Goal: Transaction & Acquisition: Purchase product/service

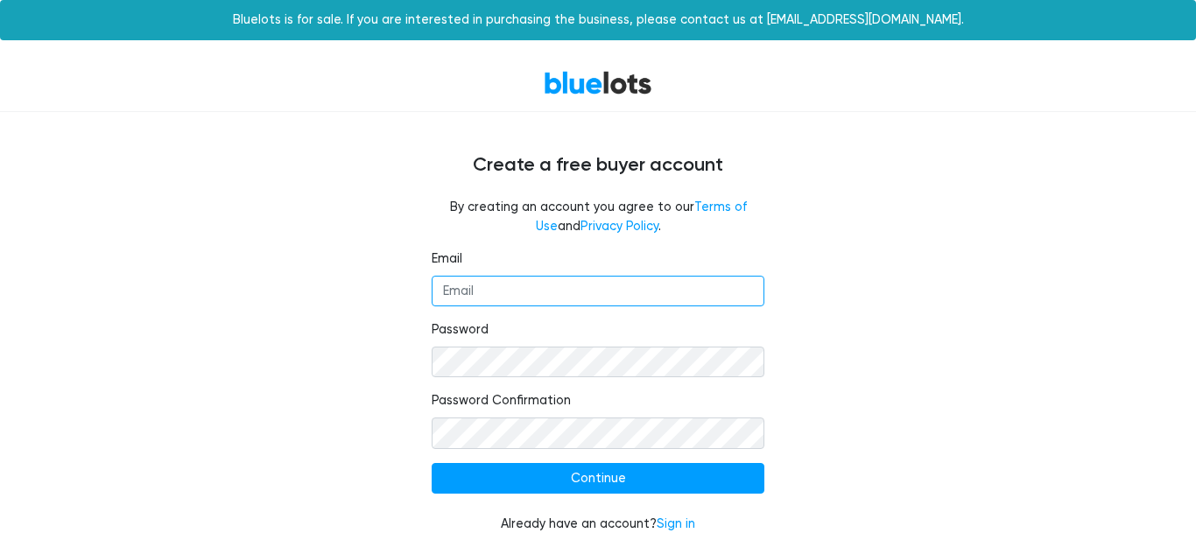
click at [532, 292] on input "Email" at bounding box center [598, 292] width 333 height 32
type input "[EMAIL_ADDRESS][DOMAIN_NAME]"
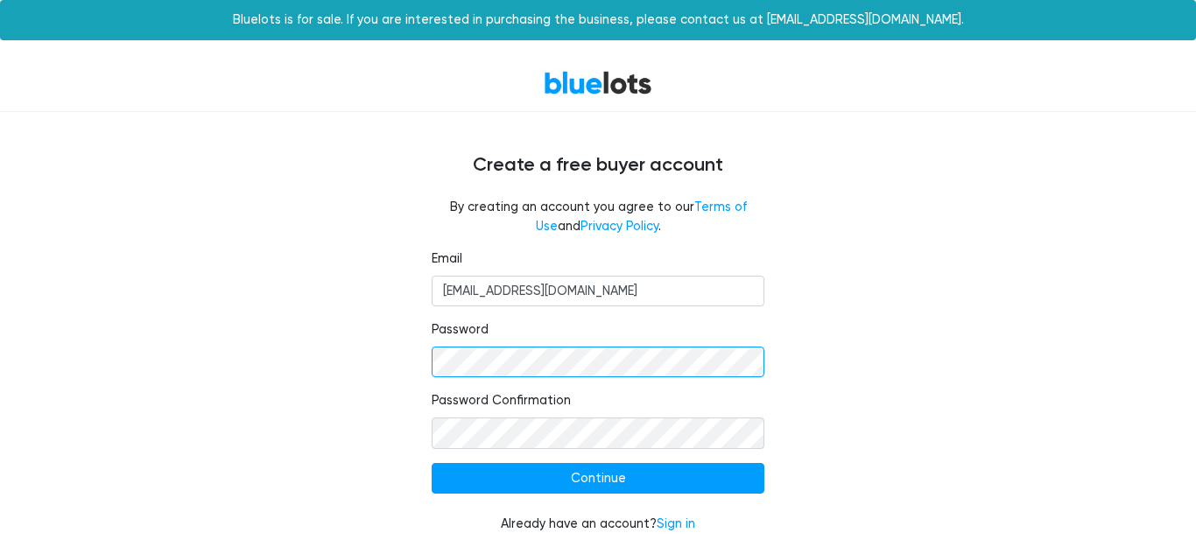
click at [271, 376] on div "Email dillonryanstapleton1@gmail.com Password Password Confirmation Continue Al…" at bounding box center [598, 403] width 1077 height 306
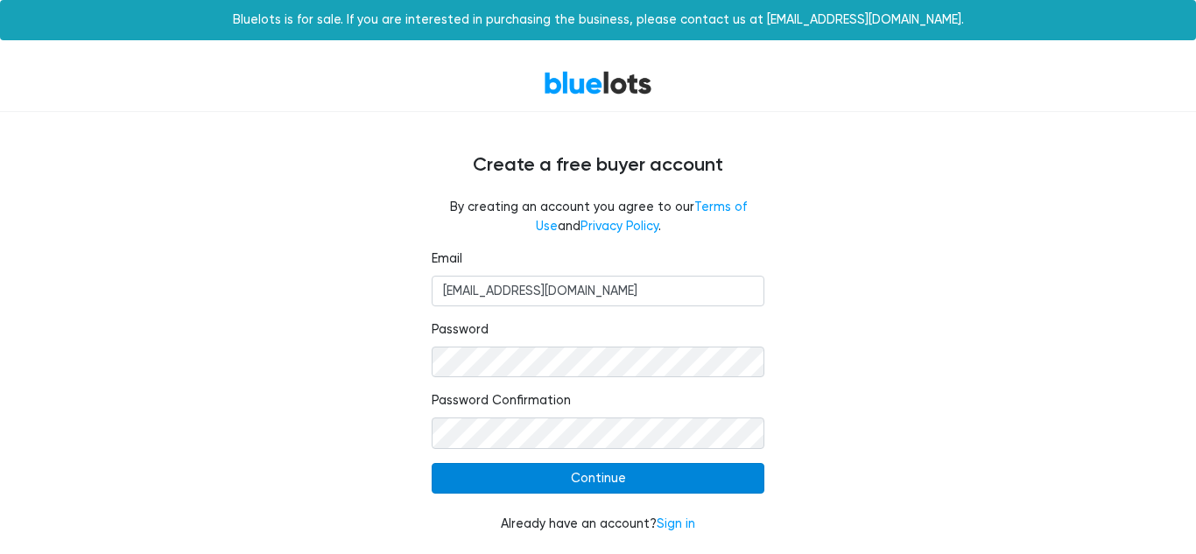
click at [554, 479] on input "Continue" at bounding box center [598, 479] width 333 height 32
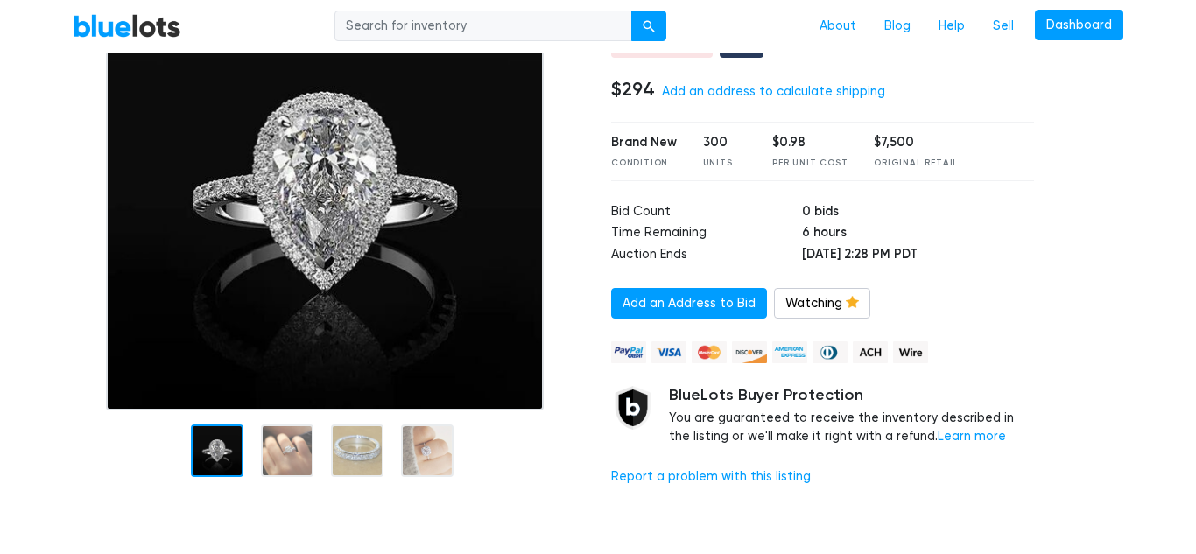
scroll to position [197, 0]
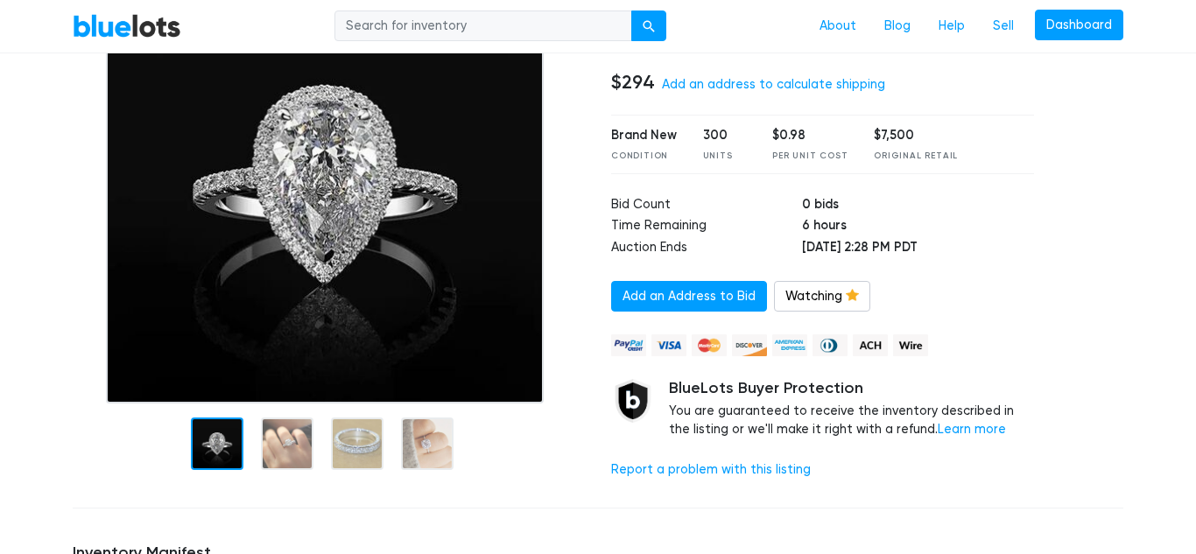
click at [930, 274] on div "Clothing, Shoes & Accessories 925 Sterling Silver Plated Zircon Rings Live Auct…" at bounding box center [822, 230] width 449 height 528
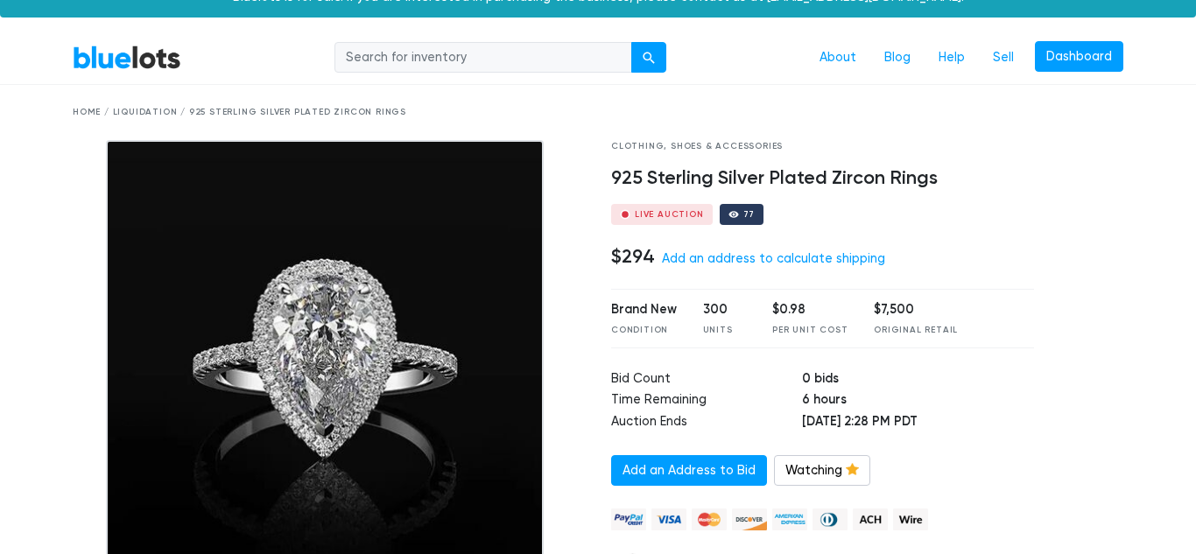
scroll to position [28, 0]
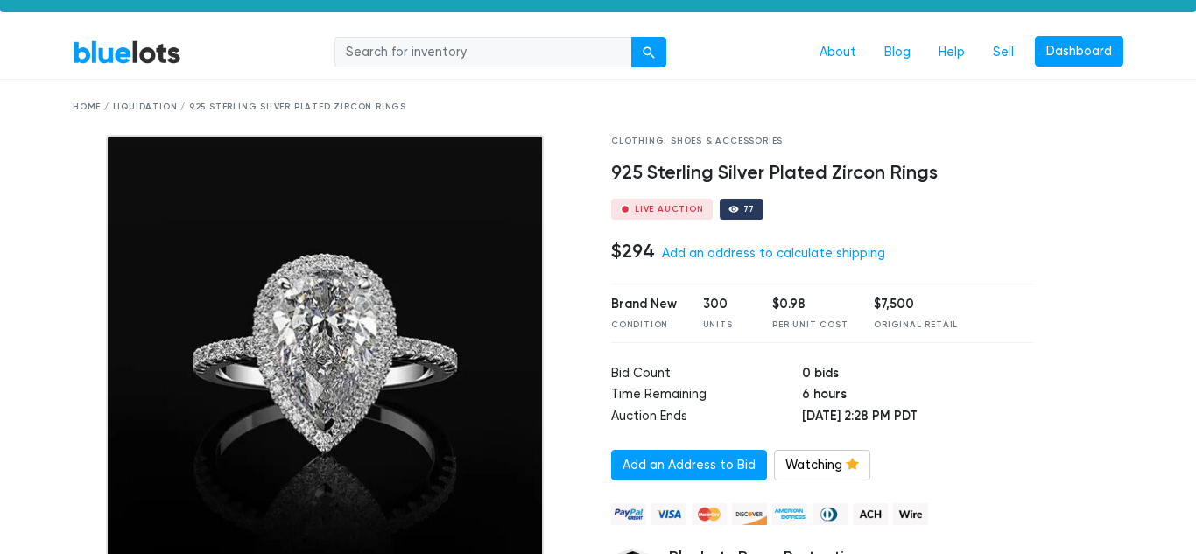
click at [910, 230] on div "Clothing, Shoes & Accessories 925 Sterling Silver Plated Zircon Rings Live Auct…" at bounding box center [822, 399] width 449 height 528
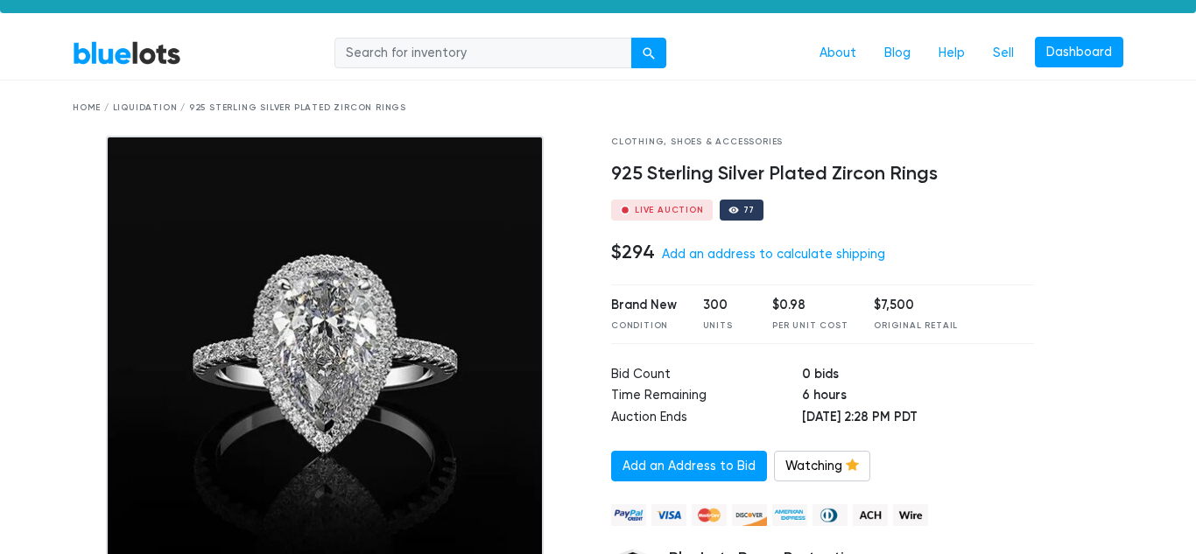
scroll to position [0, 0]
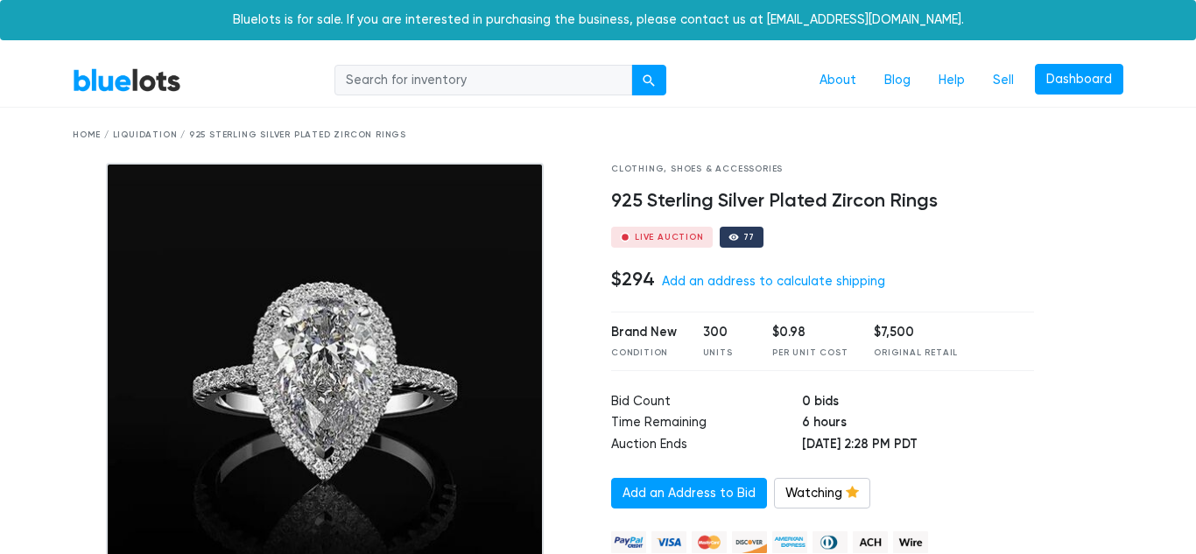
click at [526, 82] on input "search" at bounding box center [484, 81] width 298 height 32
type input "b"
type input "chess boards"
click at [631, 65] on button "submit" at bounding box center [648, 81] width 35 height 32
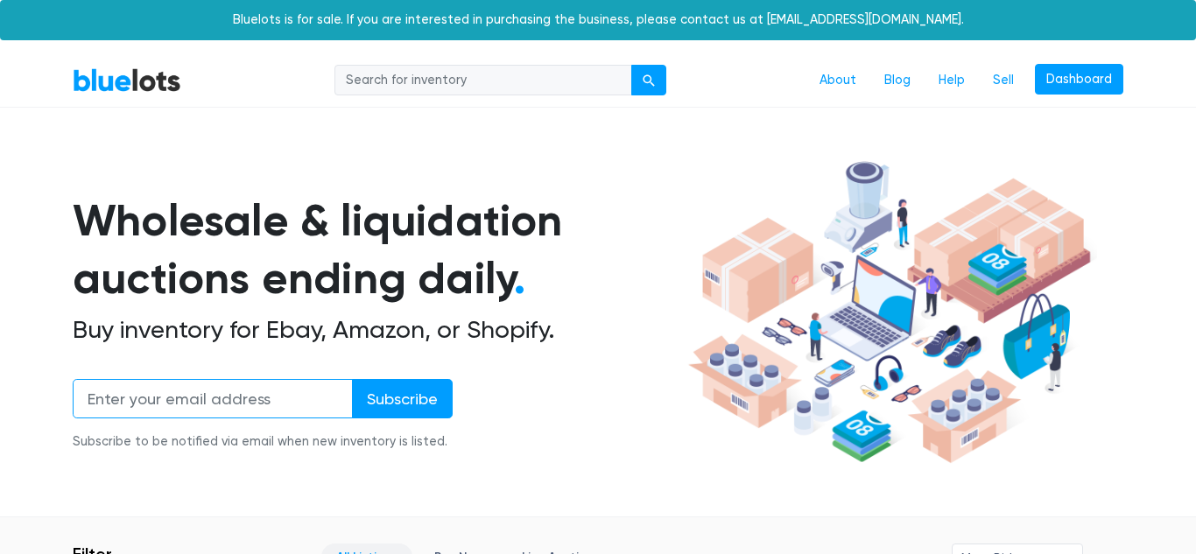
click at [266, 405] on input "email" at bounding box center [213, 398] width 280 height 39
type input "dillonryanstapleton1@gmail.com"
click at [479, 370] on div "Wholesale & liquidation auctions ending daily . Buy inventory for Ebay, Amazon,…" at bounding box center [378, 332] width 610 height 280
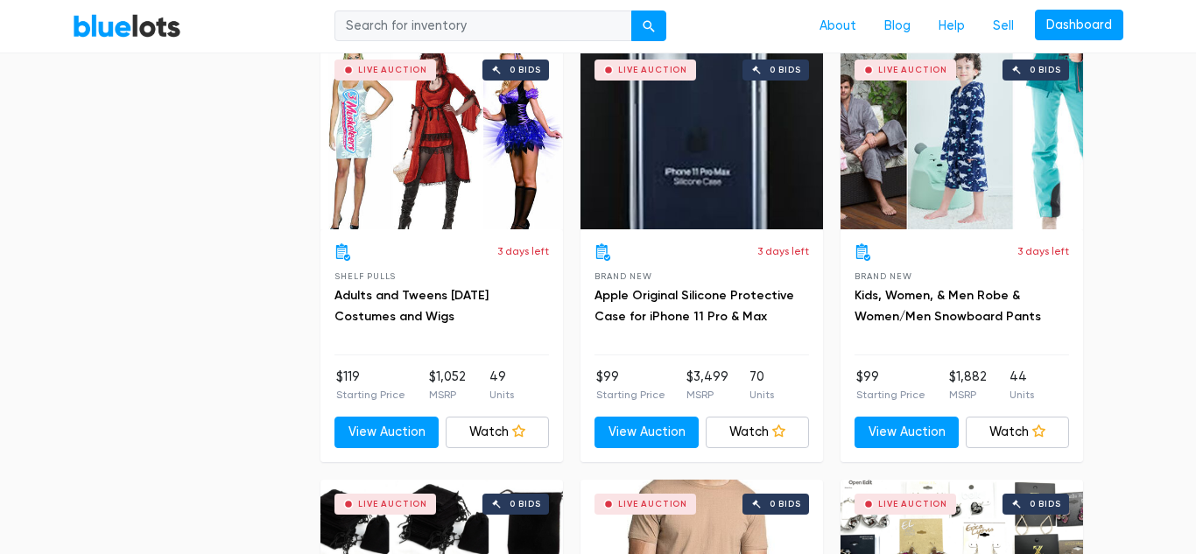
scroll to position [3592, 0]
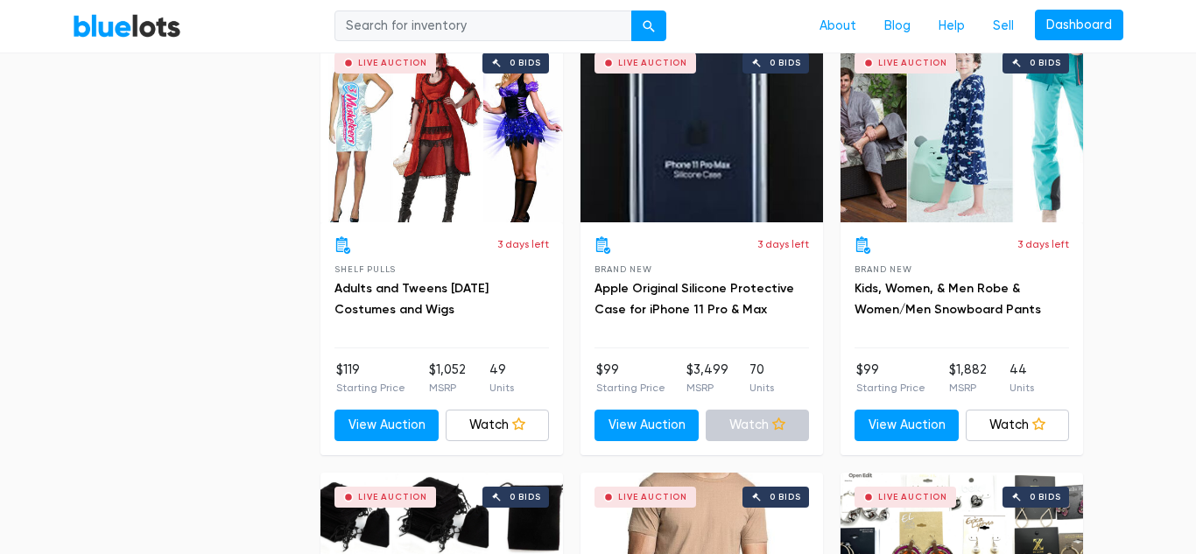
click at [763, 424] on link "Watch" at bounding box center [758, 426] width 104 height 32
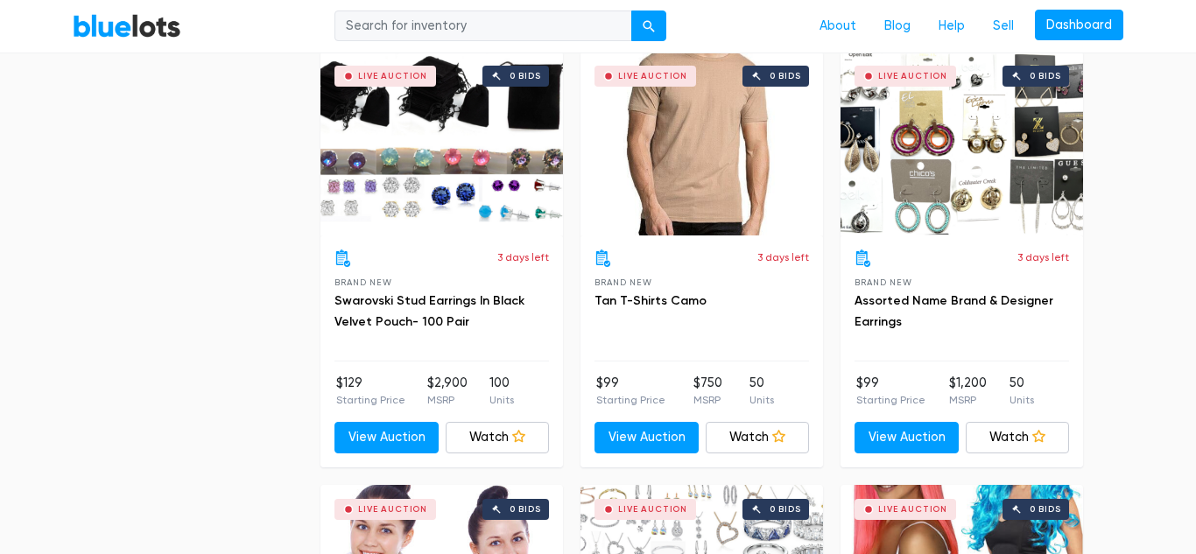
scroll to position [4023, 0]
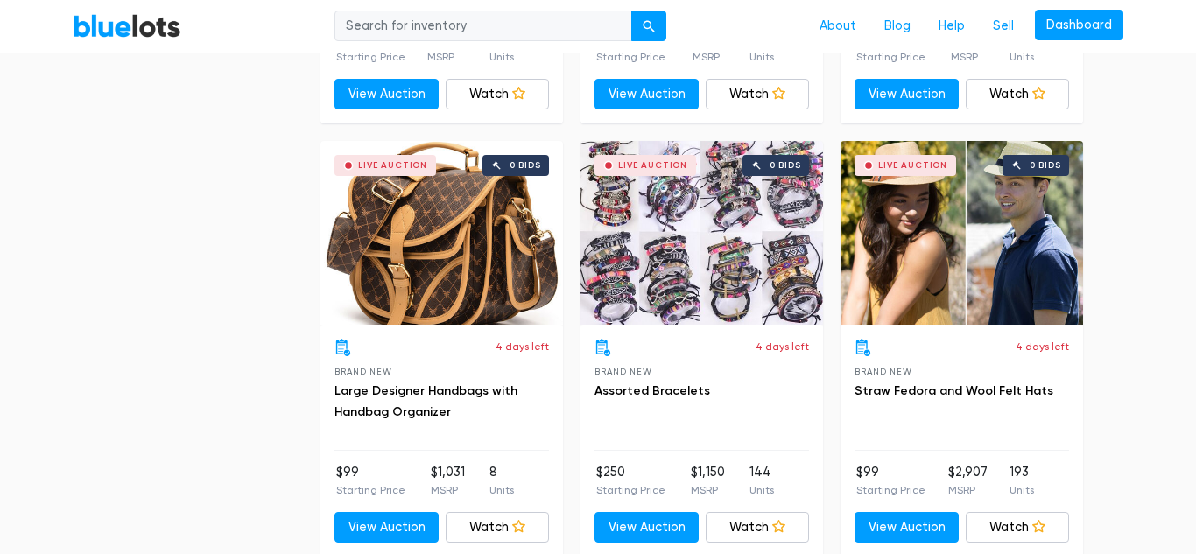
scroll to position [5228, 0]
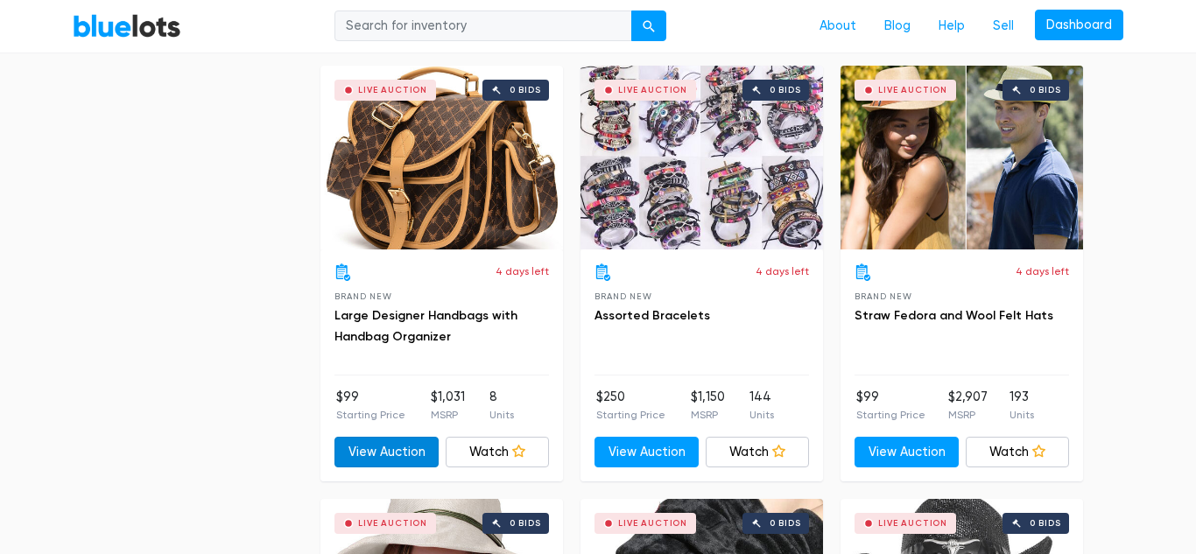
scroll to position [5303, 0]
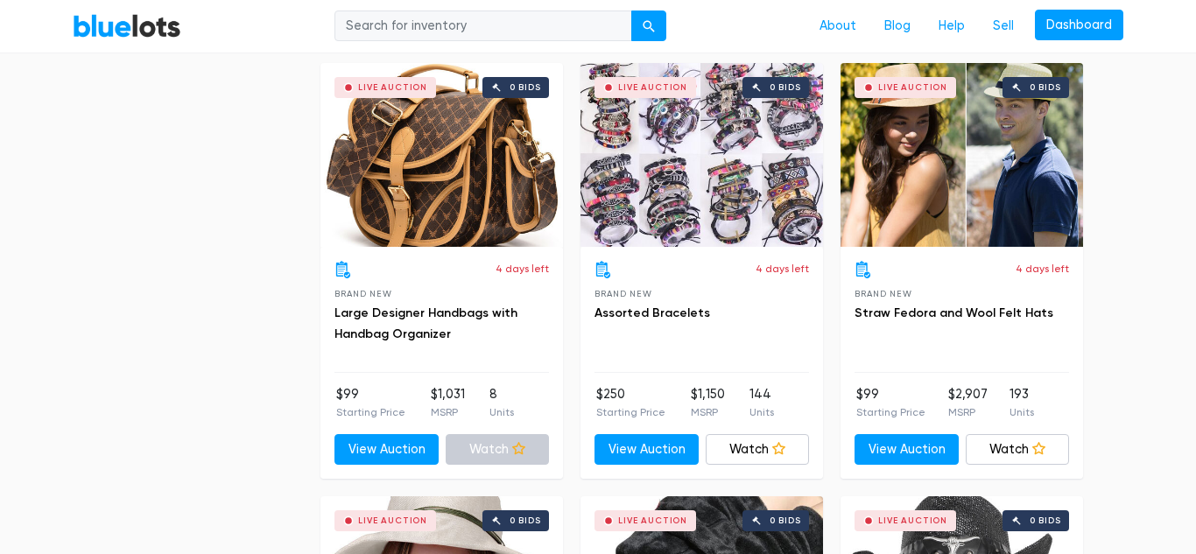
click at [490, 459] on link "Watch" at bounding box center [498, 450] width 104 height 32
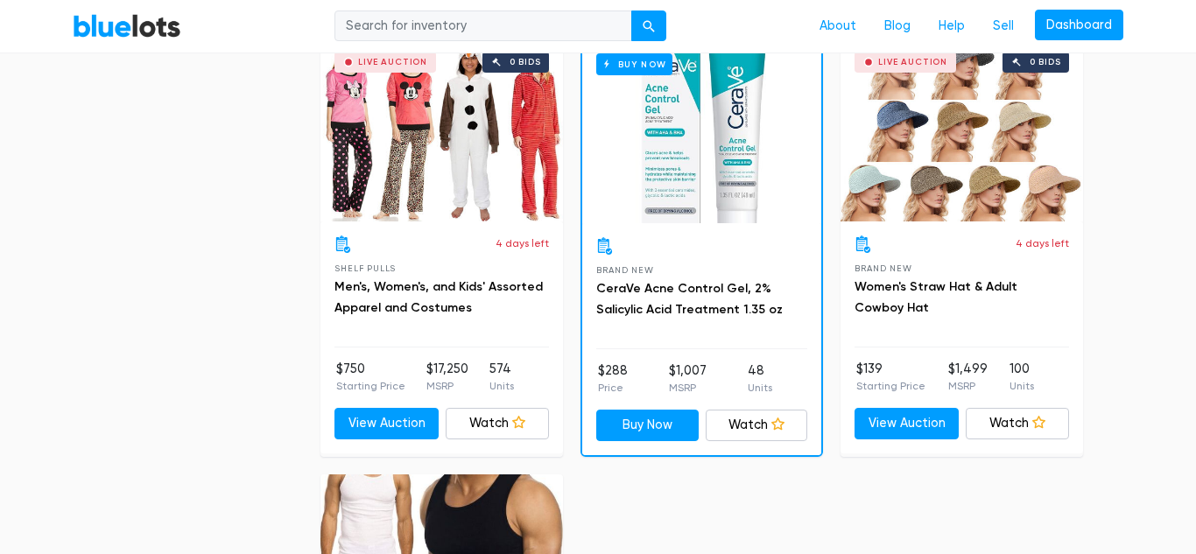
scroll to position [6231, 0]
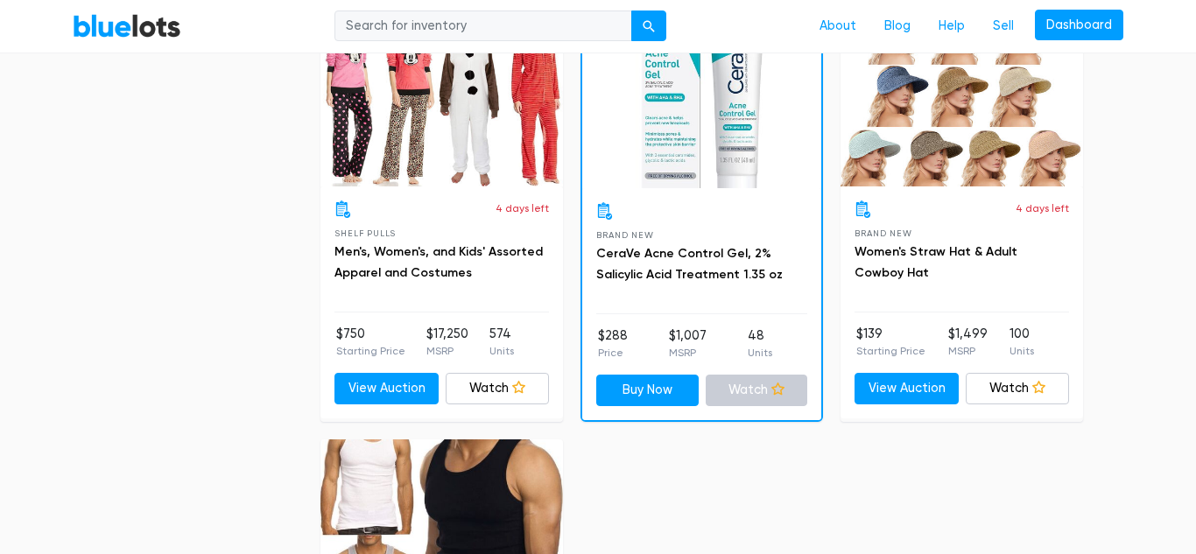
click at [765, 392] on link "Watch" at bounding box center [757, 391] width 102 height 32
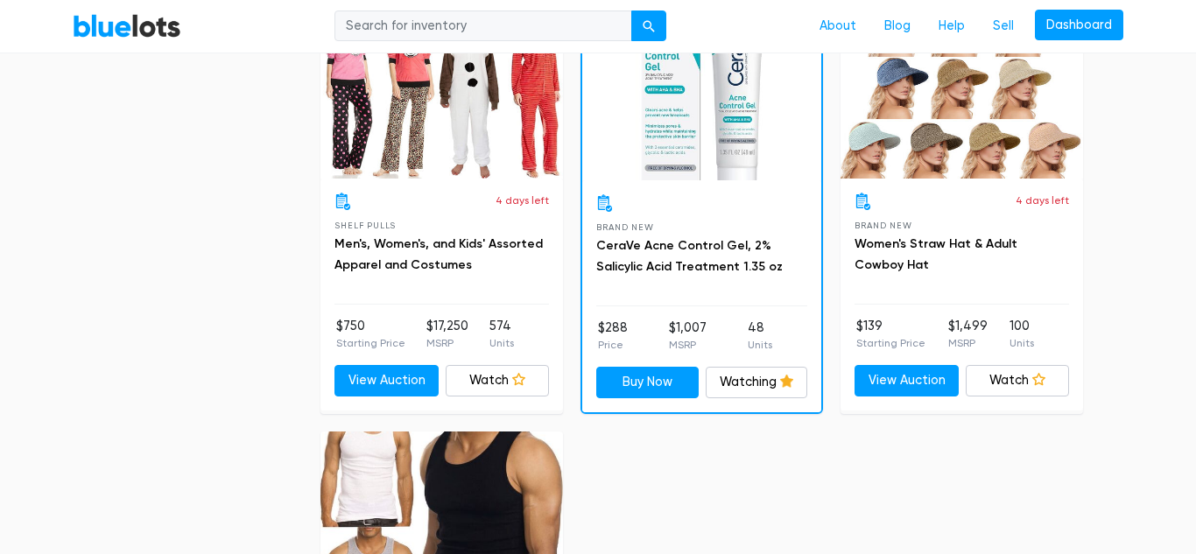
scroll to position [6237, 0]
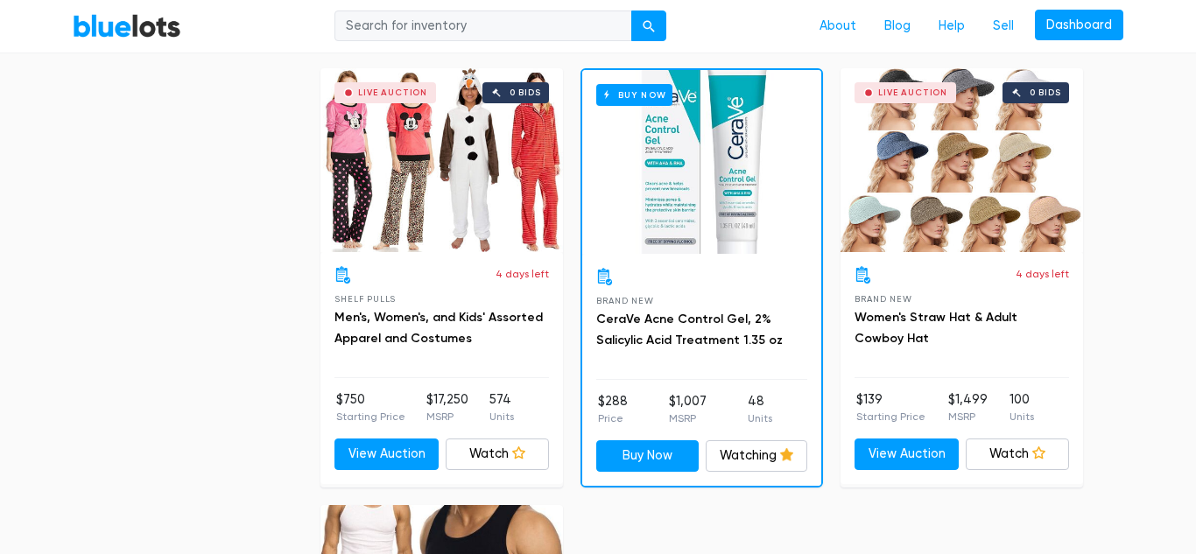
scroll to position [6166, 0]
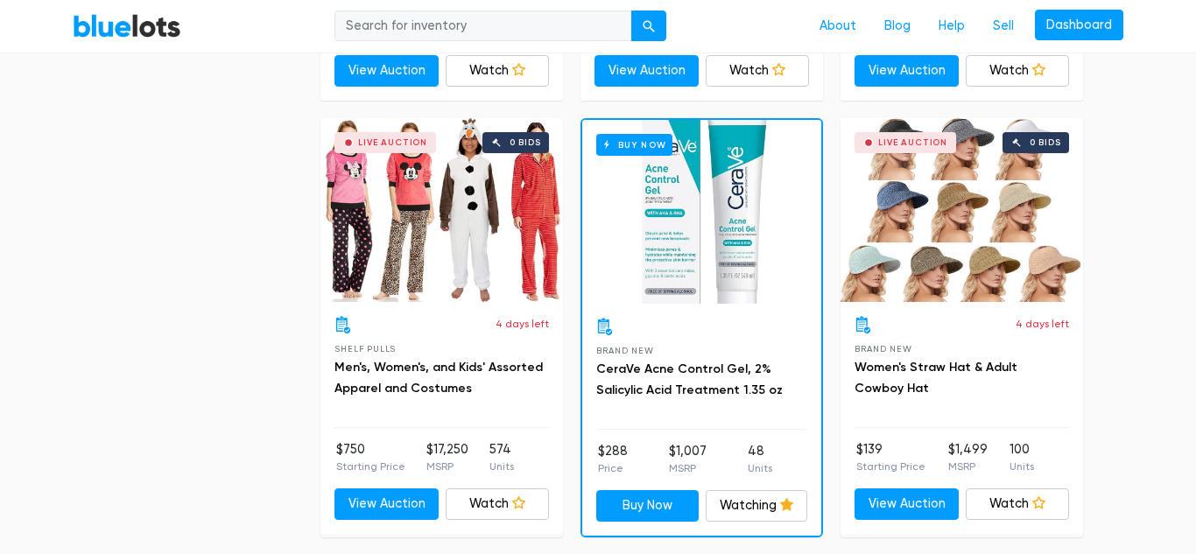
scroll to position [6119, 0]
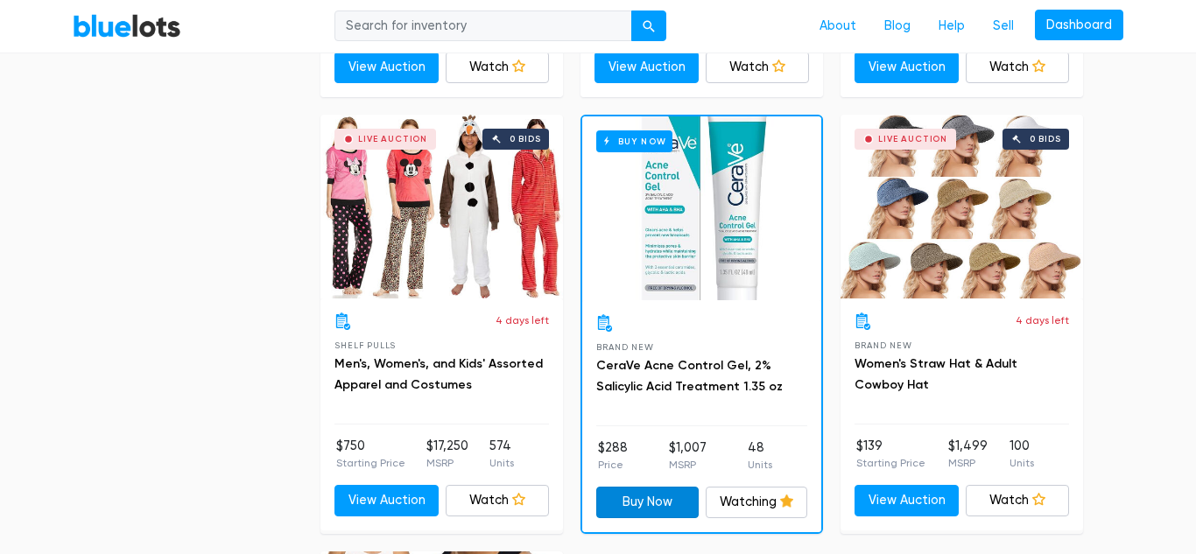
click at [662, 509] on link "Buy Now" at bounding box center [647, 503] width 102 height 32
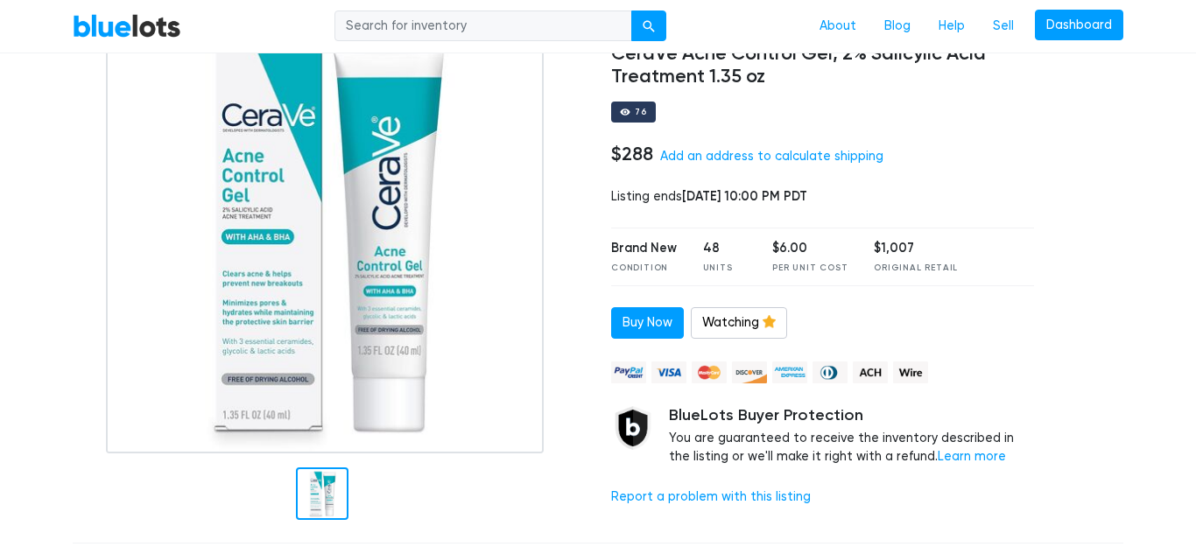
scroll to position [149, 0]
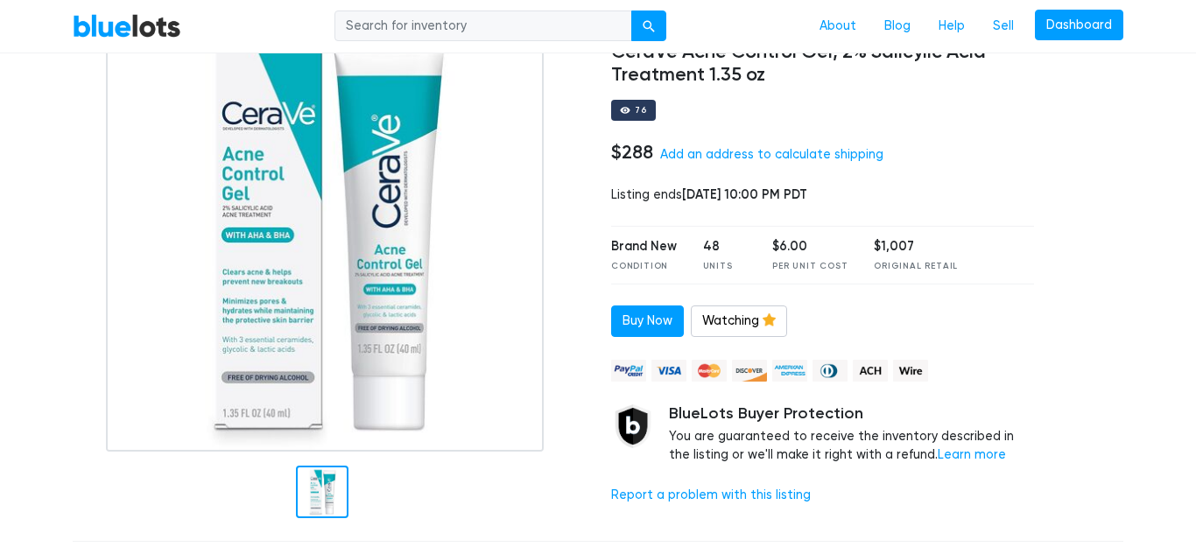
click at [888, 318] on div "Buy Now Watch Watching" at bounding box center [822, 322] width 423 height 32
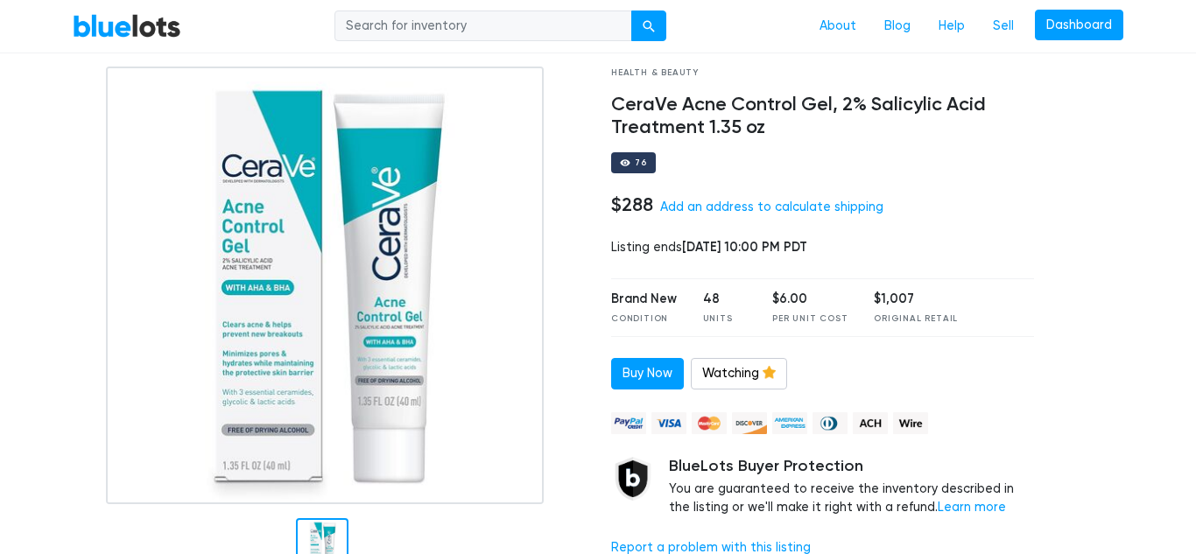
scroll to position [97, 0]
click at [844, 365] on div "Buy Now Watch Watching" at bounding box center [822, 373] width 423 height 32
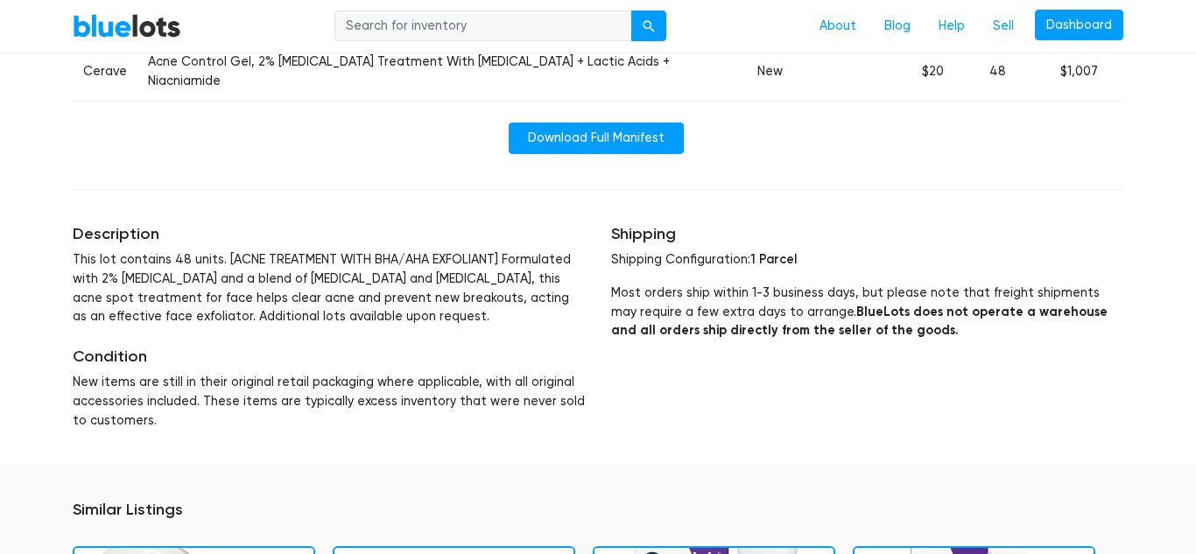
scroll to position [785, 0]
click at [849, 313] on div "Shipping Shipping Configuration: 1 Parcel Most orders ship within 1-3 business …" at bounding box center [867, 326] width 539 height 247
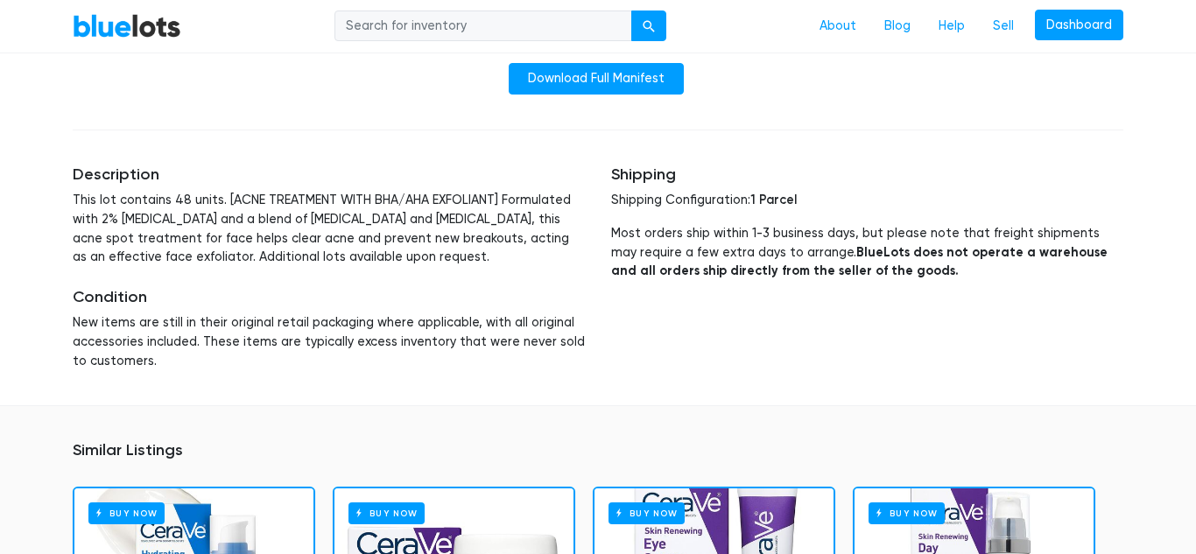
scroll to position [800, 0]
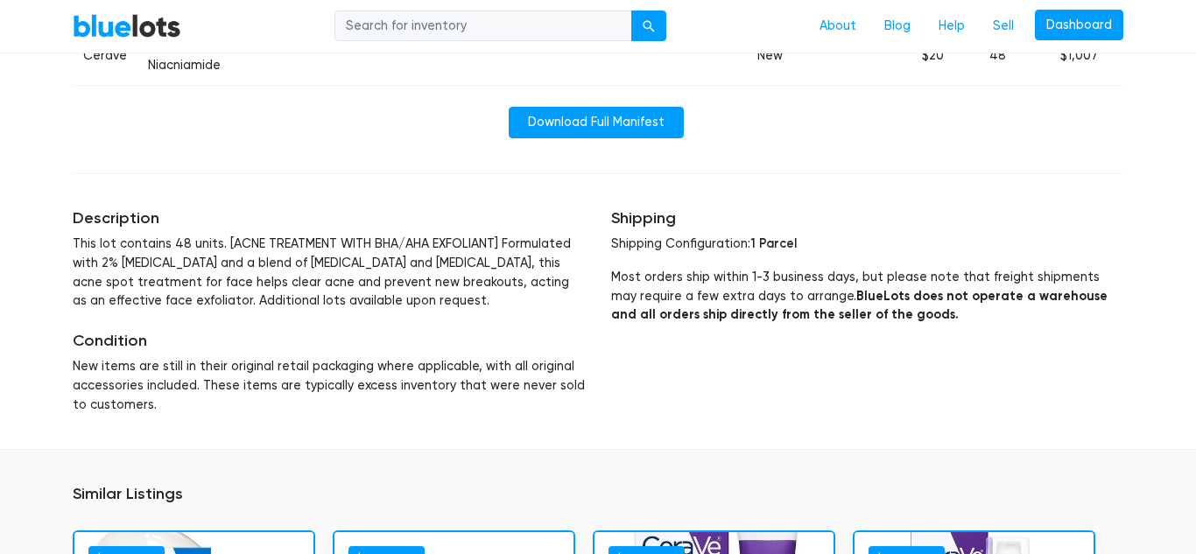
click at [420, 273] on div "Description This lot contains 48 units. [ACNE TREATMENT WITH BHA/AHA EXFOLIANT]…" at bounding box center [329, 311] width 539 height 247
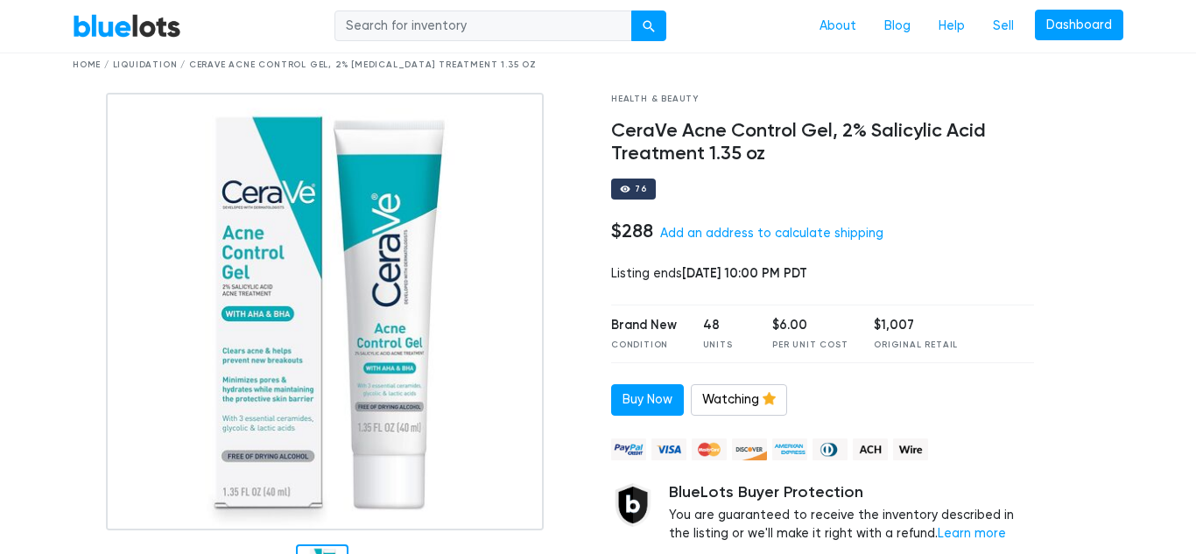
scroll to position [35, 0]
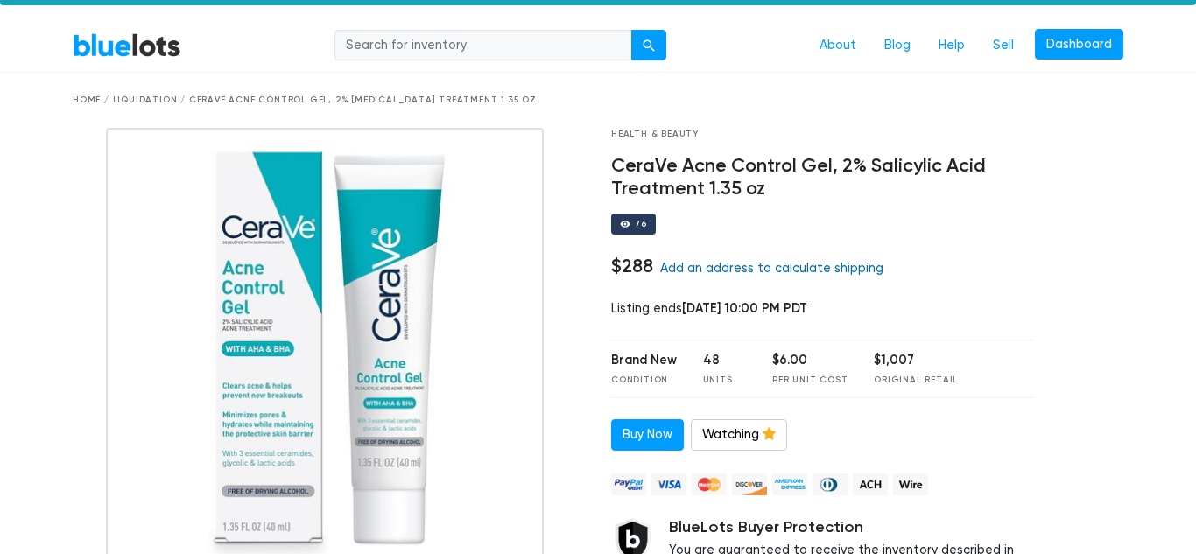
click at [806, 270] on link "Add an address to calculate shipping" at bounding box center [771, 268] width 223 height 15
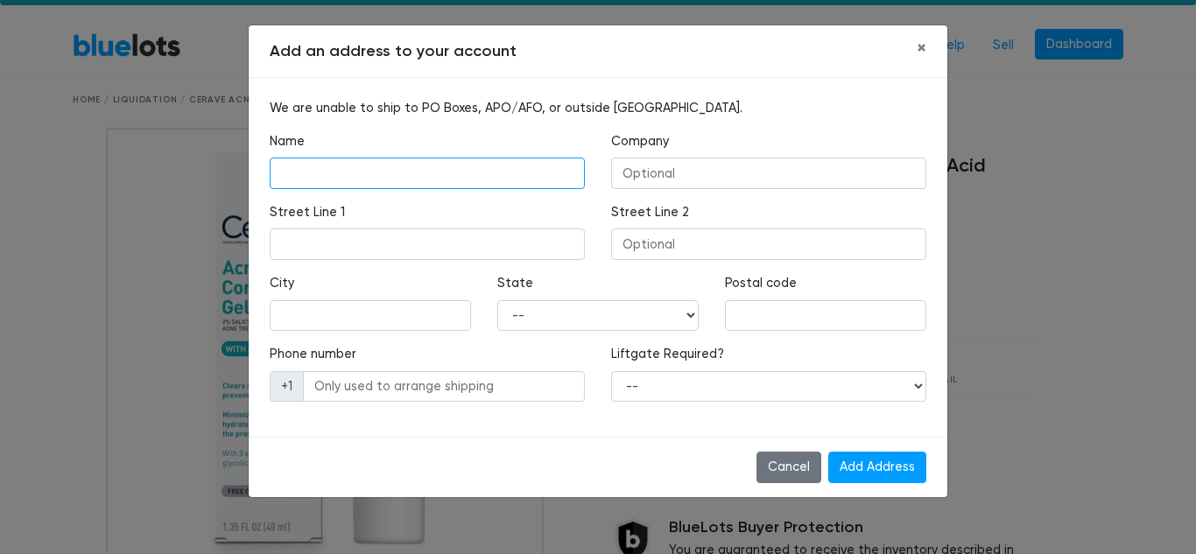
click at [548, 177] on input "text" at bounding box center [427, 174] width 315 height 32
type input "R"
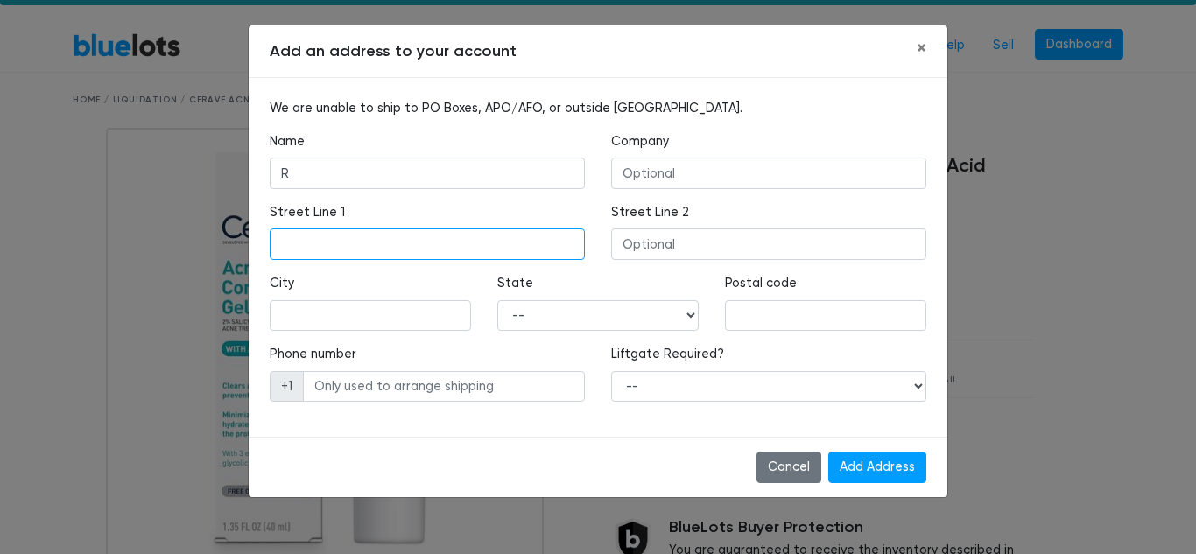
type input "10639 S WHIPPLE ST"
type input "CHICAGO"
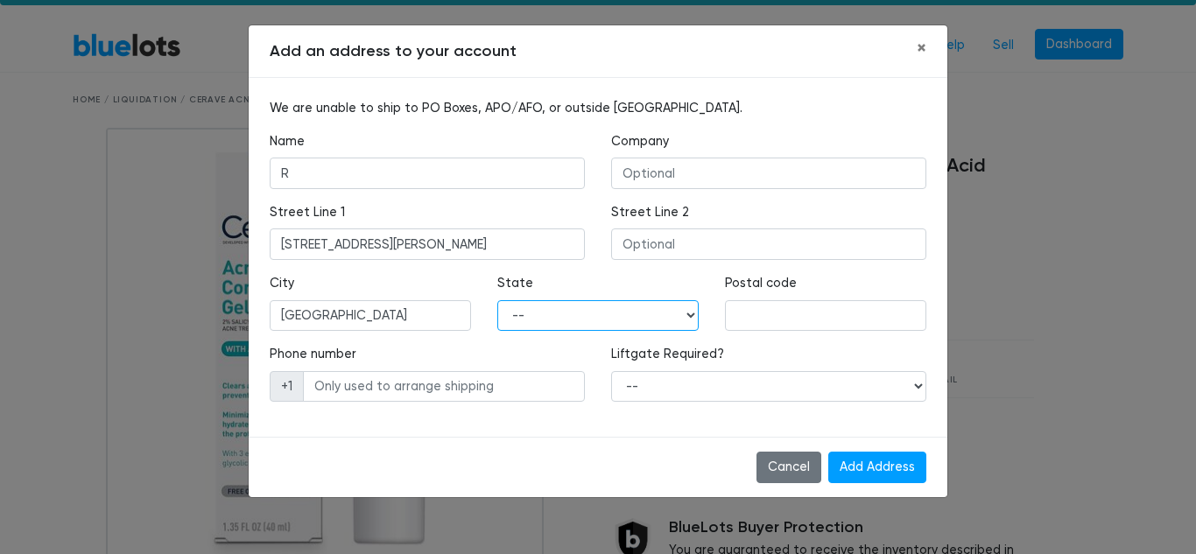
select select "IL"
type input "60655"
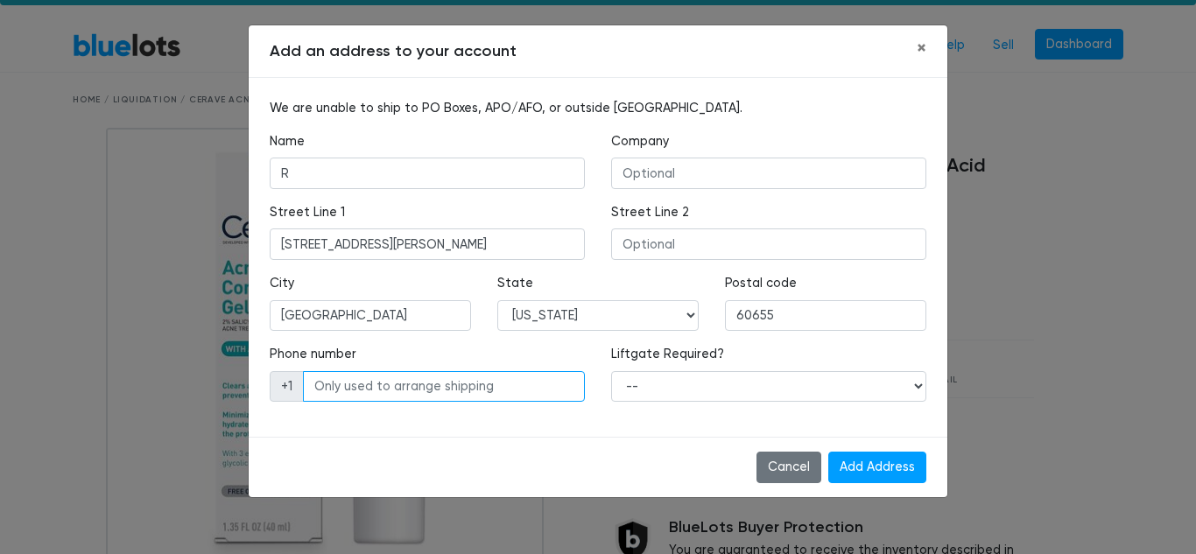
type input "5745149163"
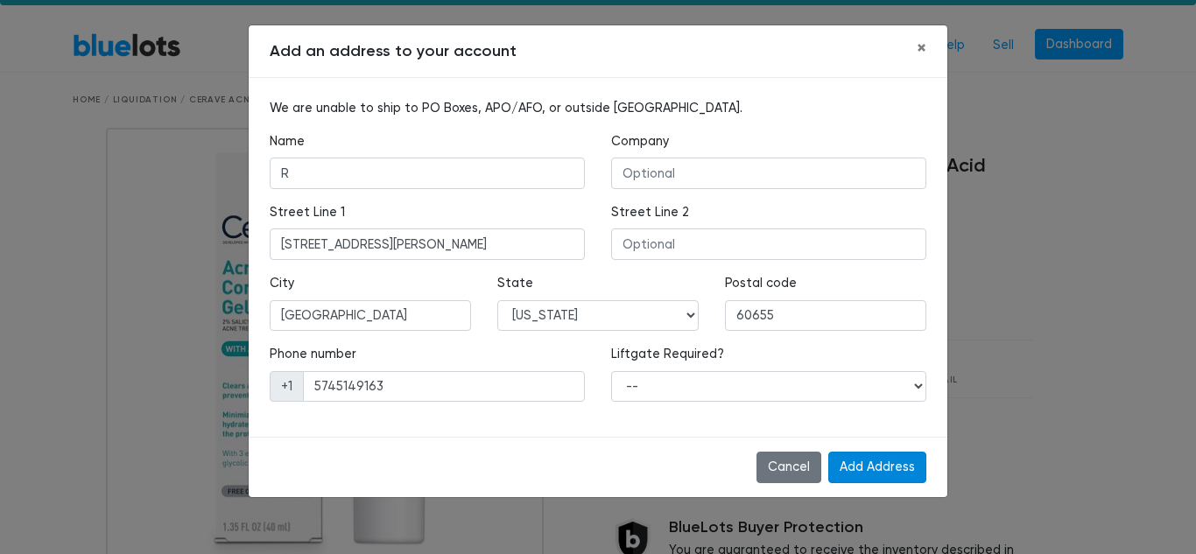
click at [907, 469] on input "Add Address" at bounding box center [877, 468] width 98 height 32
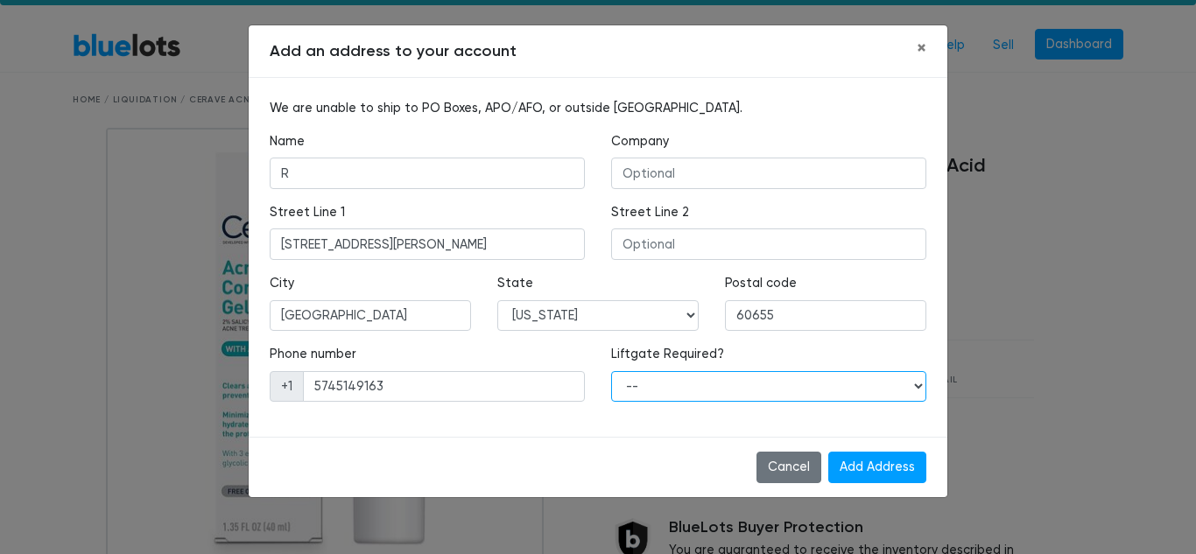
click at [856, 395] on select "-- Yes No" at bounding box center [768, 387] width 315 height 32
select select "1"
click at [611, 371] on select "-- Yes No" at bounding box center [768, 387] width 315 height 32
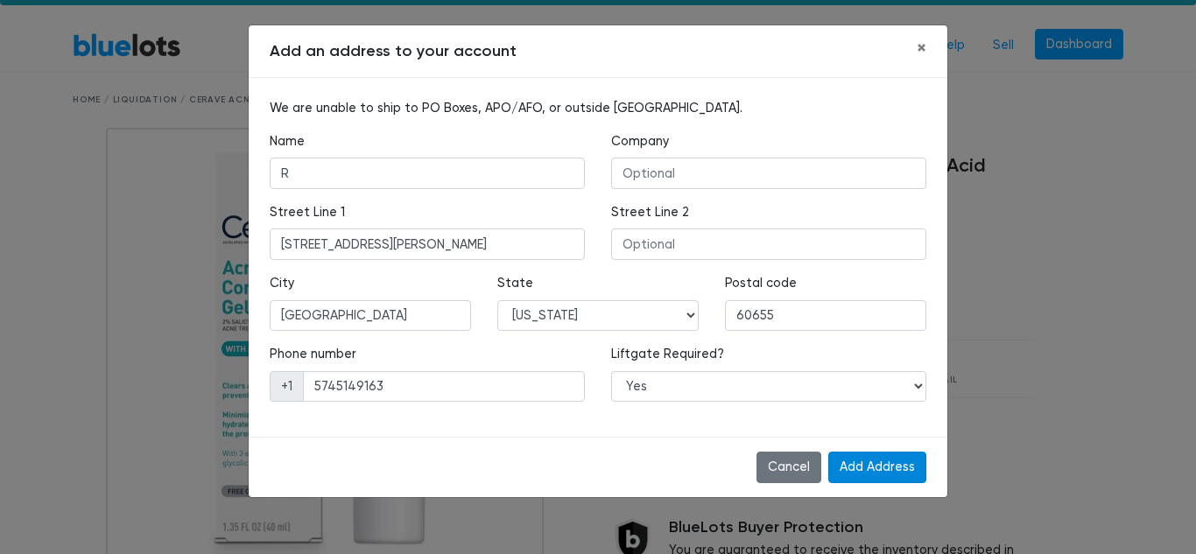
click at [889, 469] on input "Add Address" at bounding box center [877, 468] width 98 height 32
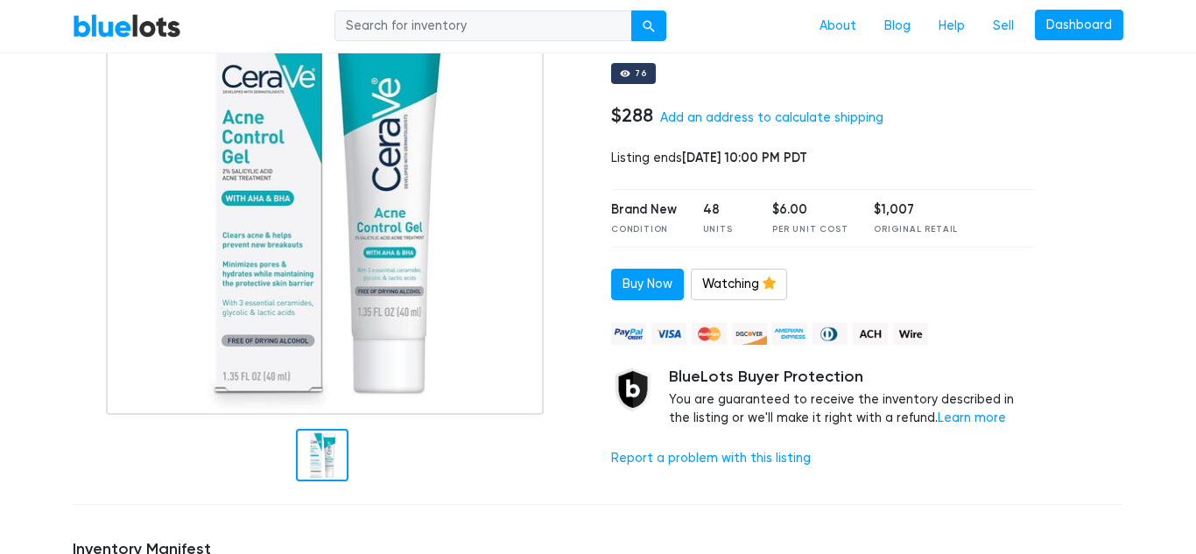
scroll to position [238, 0]
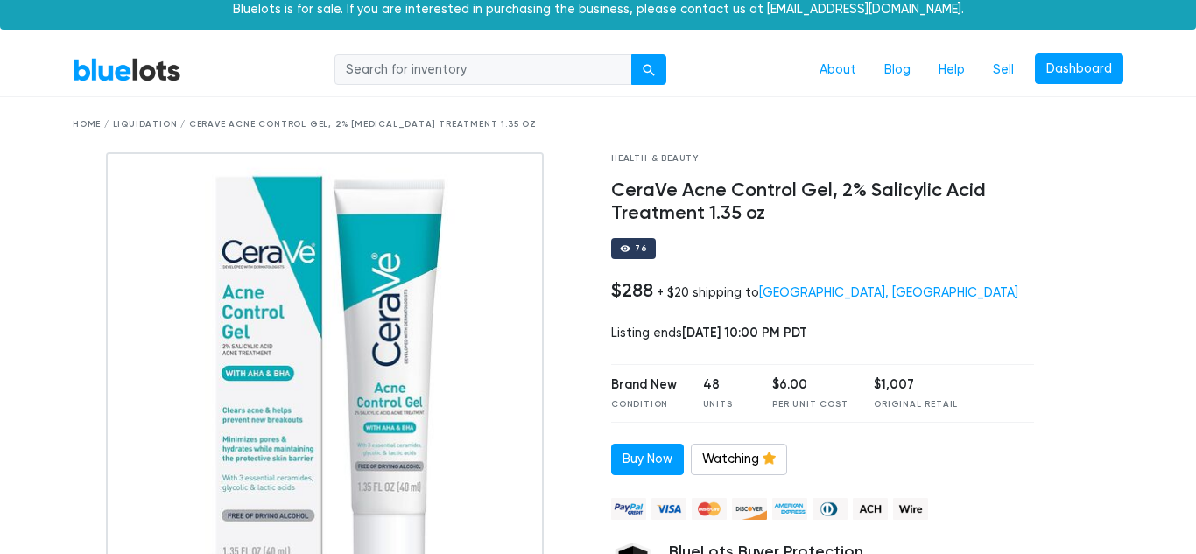
scroll to position [7, 0]
